Goal: Register for event/course

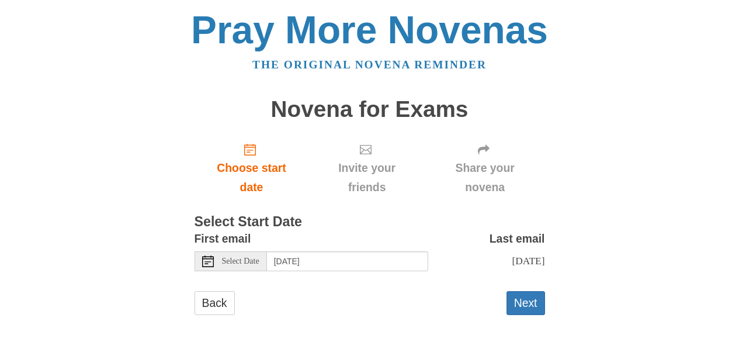
scroll to position [7, 0]
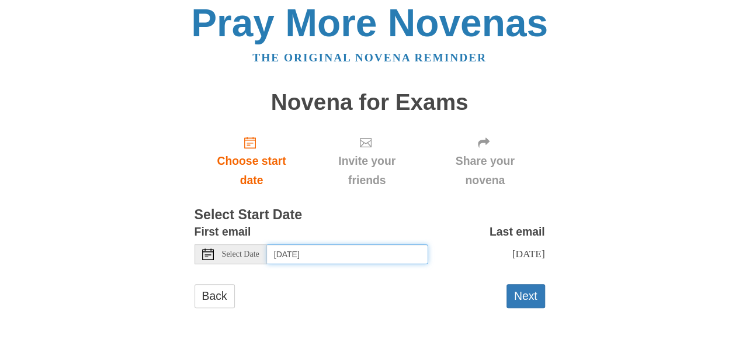
click at [366, 258] on input "Tuesday, August 12th" at bounding box center [347, 254] width 161 height 20
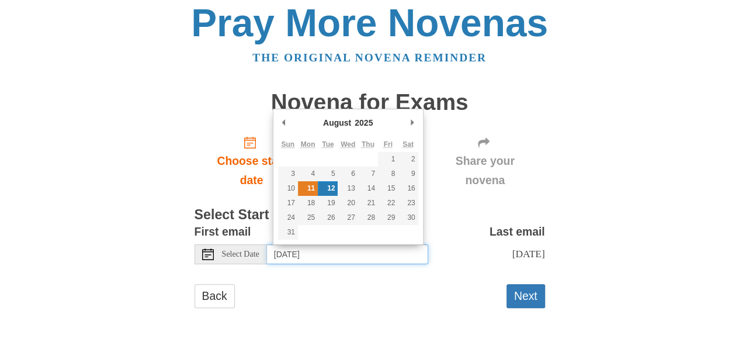
type input "Monday, August 11th"
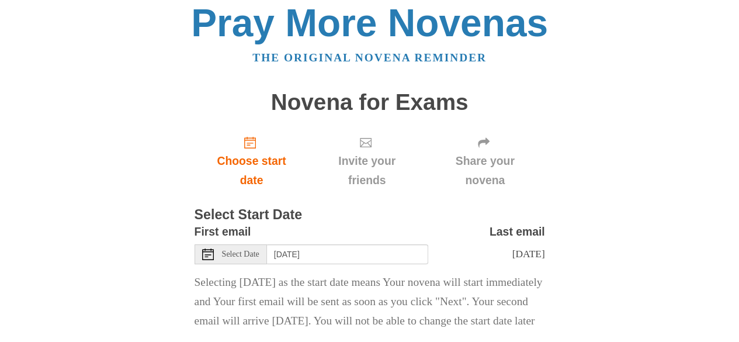
scroll to position [95, 0]
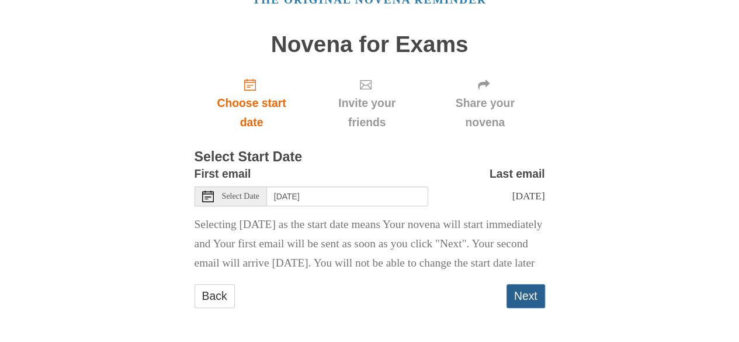
click at [513, 286] on button "Next" at bounding box center [526, 296] width 39 height 24
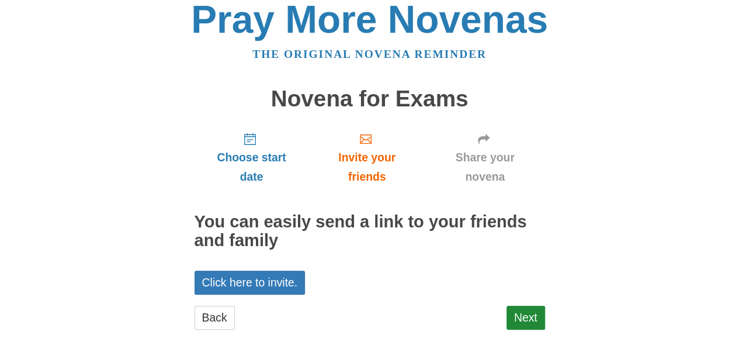
scroll to position [32, 0]
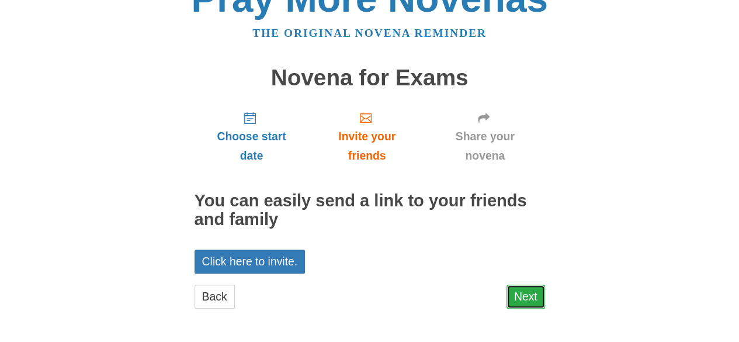
click at [513, 287] on link "Next" at bounding box center [526, 297] width 39 height 24
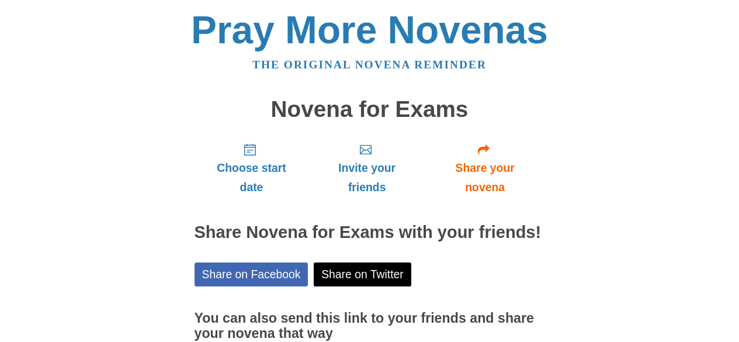
scroll to position [108, 0]
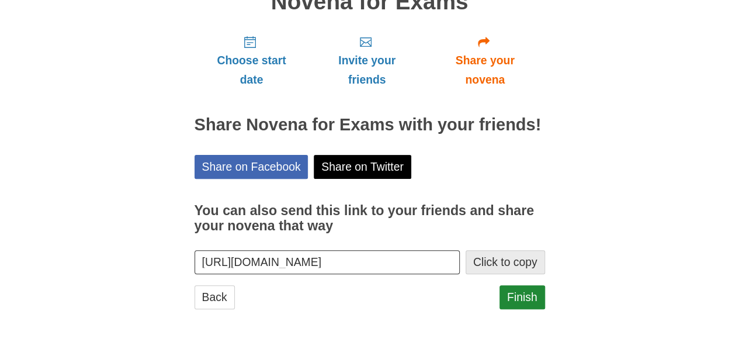
click at [514, 256] on button "Click to copy" at bounding box center [505, 262] width 79 height 24
click at [519, 298] on link "Finish" at bounding box center [523, 297] width 46 height 24
